Goal: Register for event/course

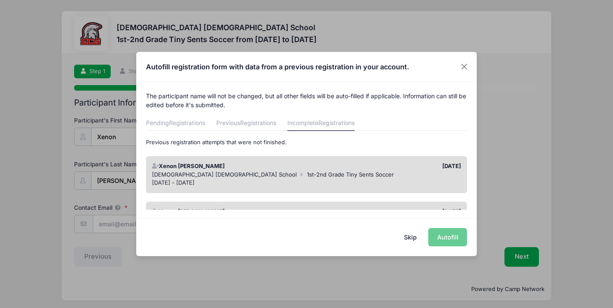
click at [372, 173] on div "[DEMOGRAPHIC_DATA] [DEMOGRAPHIC_DATA] School 1st-2nd Grade Tiny Sents Soccer" at bounding box center [307, 175] width 310 height 9
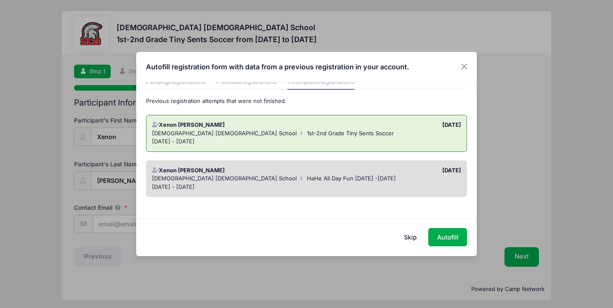
scroll to position [41, 0]
click at [453, 239] on button "Autofill" at bounding box center [448, 237] width 39 height 18
type input "[EMAIL_ADDRESS][DOMAIN_NAME]"
type input "[DATE]"
type input "2"
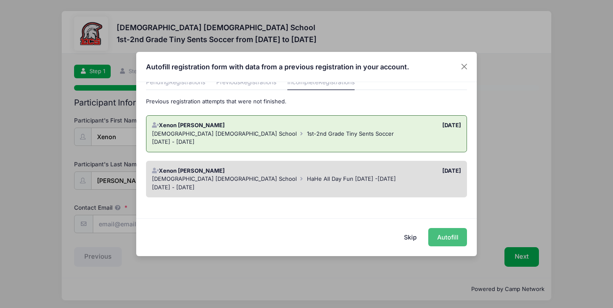
select select "M"
type input "1"
type input "[PERSON_NAME]"
type input "10056 Mimosa Silk Dr"
type input "[GEOGRAPHIC_DATA][PERSON_NAME]"
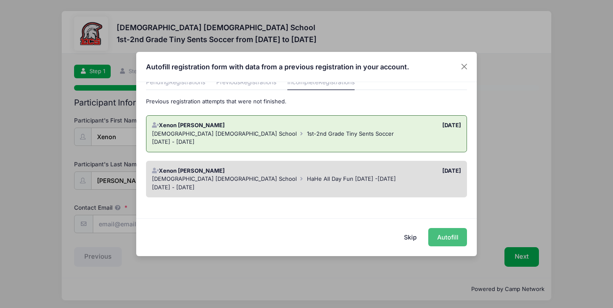
select select "FL"
type input "33913"
type input "[PERSON_NAME]"
type input "2394104192"
type input "No"
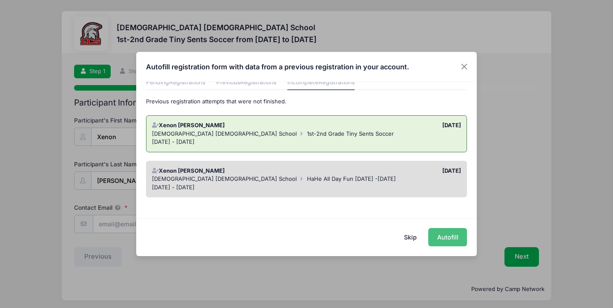
type input "[EMAIL_ADDRESS][DOMAIN_NAME]"
type input "[PERSON_NAME]"
type input "2394104192"
type input "[EMAIL_ADDRESS][DOMAIN_NAME]"
type input "[PERSON_NAME] [PERSON_NAME]"
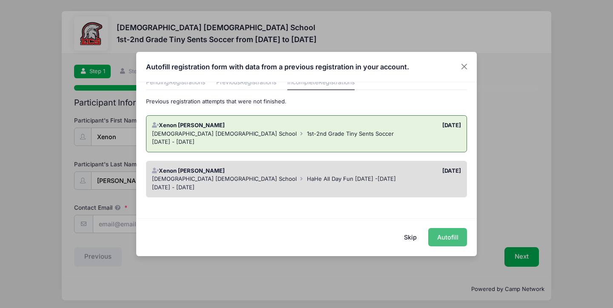
type input "2398789831"
type input "ECS"
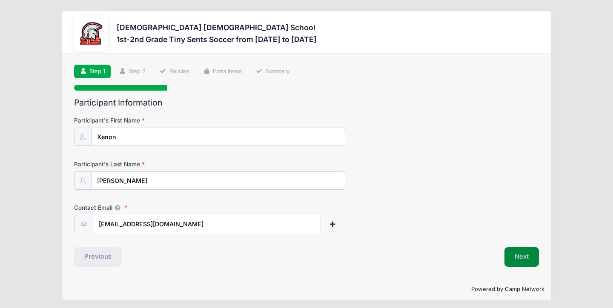
click at [531, 249] on button "Next" at bounding box center [522, 258] width 35 height 20
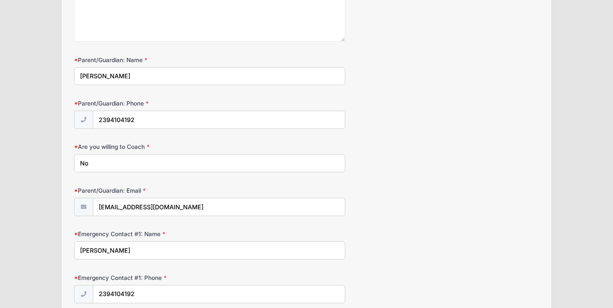
scroll to position [620, 0]
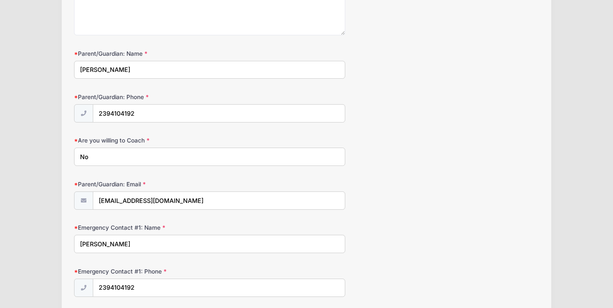
drag, startPoint x: 142, startPoint y: 154, endPoint x: 57, endPoint y: 147, distance: 85.1
click at [57, 147] on div "Evangelical Christian School 1st-2nd Grade Tiny Sents Soccer from 10/11 to 11/0…" at bounding box center [307, 8] width 588 height 1257
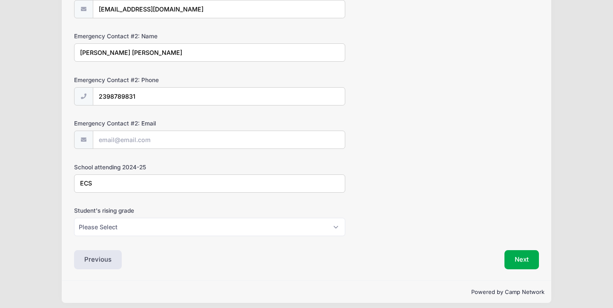
scroll to position [942, 0]
type input "Yes. Dad- Clint Harry"
click at [532, 251] on button "Next" at bounding box center [522, 261] width 35 height 20
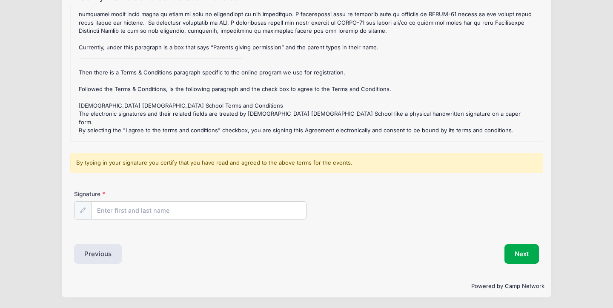
scroll to position [105, 0]
click at [162, 213] on input "Signature" at bounding box center [199, 212] width 215 height 18
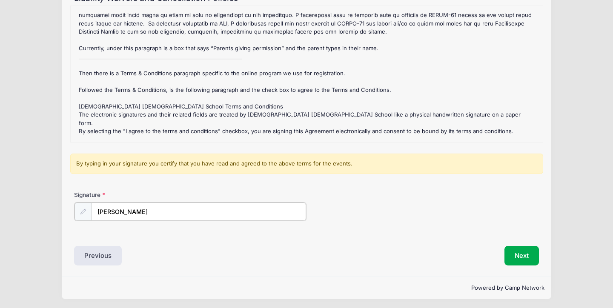
type input "Nadya harry"
click at [182, 245] on div "Liability Waivers and Cancellation Policies 1st-2nd Grade Tiny Sents Soccer Ref…" at bounding box center [306, 129] width 465 height 272
click at [524, 254] on button "Next" at bounding box center [522, 255] width 35 height 20
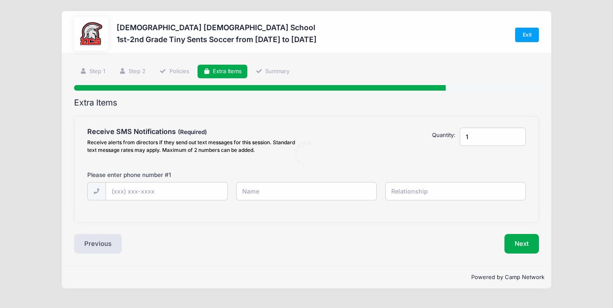
scroll to position [0, 0]
type input "(239) 410-4192"
type input "Nadya"
click at [411, 190] on input "text" at bounding box center [456, 191] width 141 height 18
type input "Mother"
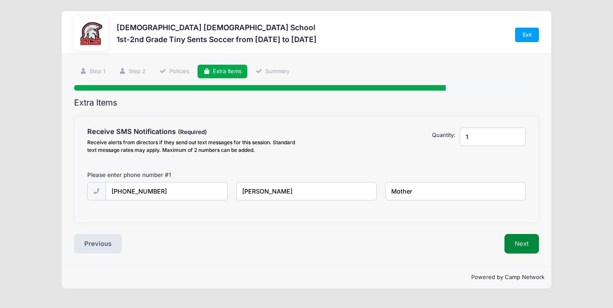
click at [518, 244] on button "Next" at bounding box center [522, 244] width 35 height 20
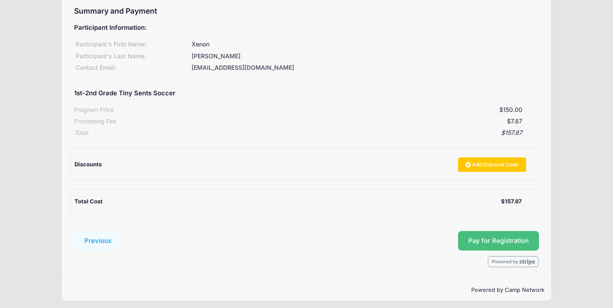
scroll to position [91, 0]
click at [482, 238] on button "Pay for Registration" at bounding box center [498, 242] width 81 height 20
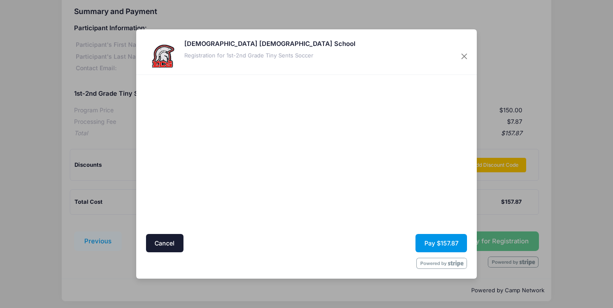
click at [427, 244] on button "Pay $157.87" at bounding box center [442, 243] width 52 height 18
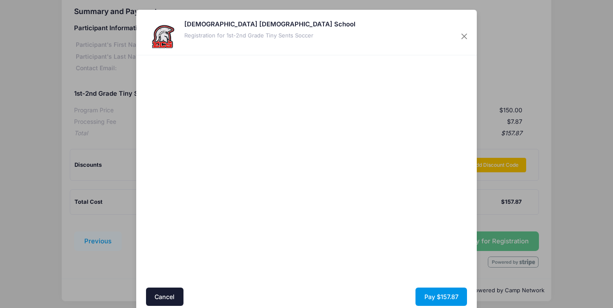
click at [438, 291] on button "Pay $157.87" at bounding box center [442, 297] width 52 height 18
